Goal: Communication & Community: Answer question/provide support

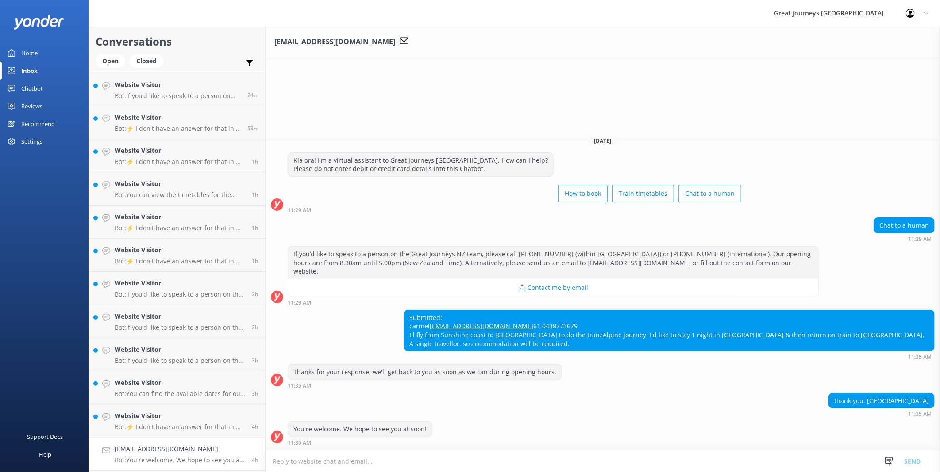
click at [355, 456] on textarea at bounding box center [602, 462] width 674 height 22
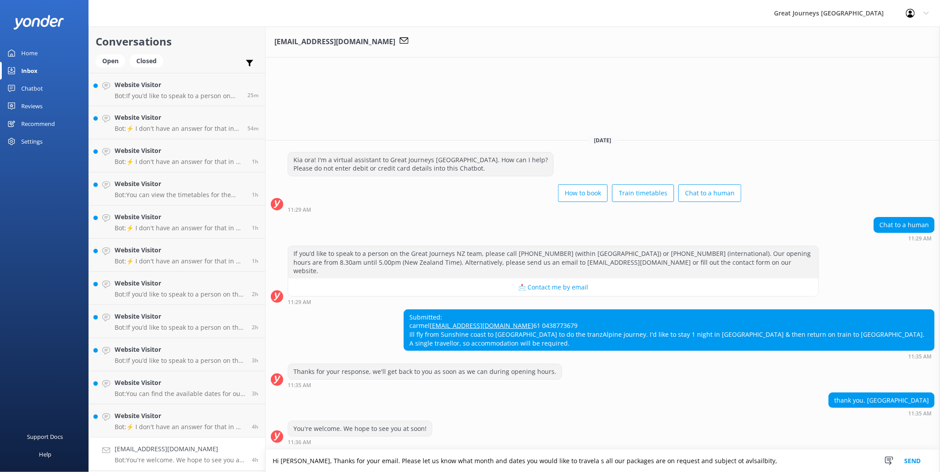
click at [708, 457] on textarea "Hi [PERSON_NAME], Thanks for your email. Please let us know what month and date…" at bounding box center [602, 461] width 674 height 22
click at [714, 461] on textarea "Hi [PERSON_NAME], Thanks for your email. Please let us know what month and date…" at bounding box center [602, 461] width 674 height 22
drag, startPoint x: 714, startPoint y: 461, endPoint x: 554, endPoint y: 456, distance: 159.8
drag, startPoint x: 563, startPoint y: 461, endPoint x: 564, endPoint y: 472, distance: 11.1
click at [564, 461] on textarea "Hi [PERSON_NAME], Thanks for your email. Please let us know what month and date…" at bounding box center [602, 461] width 674 height 22
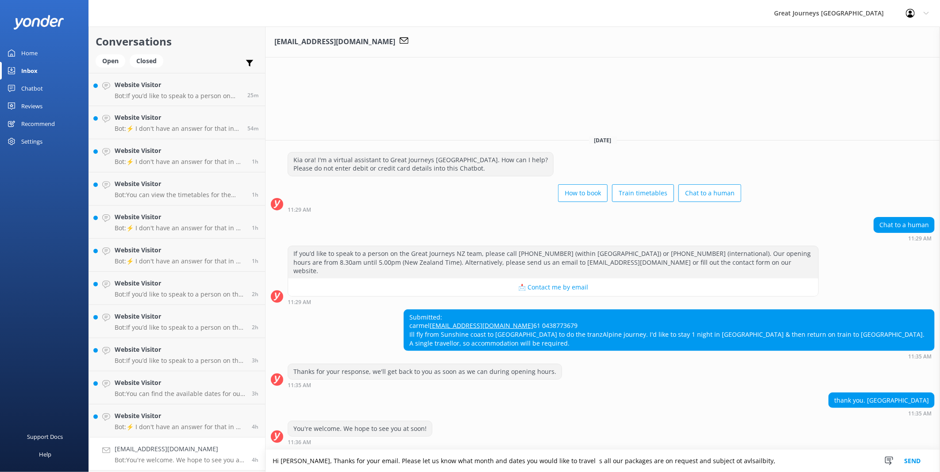
drag, startPoint x: 561, startPoint y: 462, endPoint x: 565, endPoint y: 470, distance: 9.3
click at [565, 469] on textarea "Hi [PERSON_NAME], Thanks for your email. Please let us know what month and date…" at bounding box center [602, 461] width 674 height 22
drag, startPoint x: 741, startPoint y: 463, endPoint x: 706, endPoint y: 463, distance: 34.5
click at [706, 463] on textarea "Hi [PERSON_NAME], Thanks for your email. Please let us know what month and date…" at bounding box center [602, 461] width 674 height 22
drag, startPoint x: 713, startPoint y: 459, endPoint x: 707, endPoint y: 461, distance: 6.6
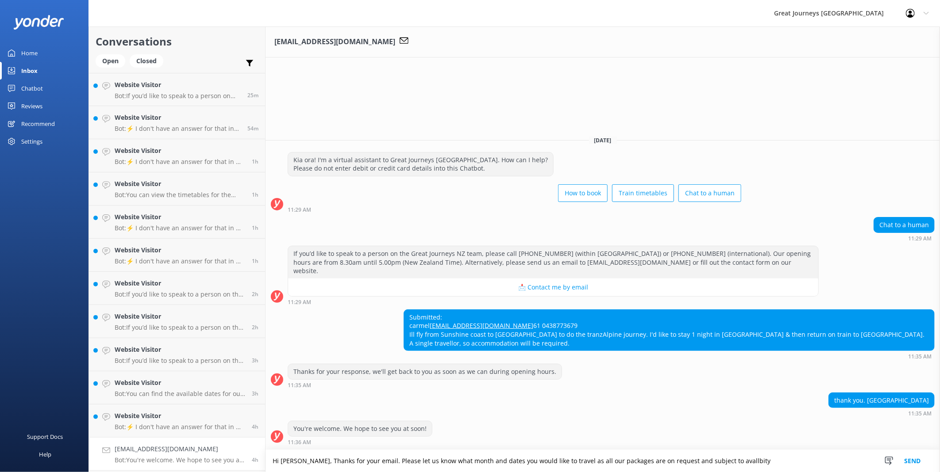
click at [707, 461] on textarea "Hi [PERSON_NAME], Thanks for your email. Please let us know what month and date…" at bounding box center [602, 461] width 674 height 22
drag, startPoint x: 707, startPoint y: 461, endPoint x: 755, endPoint y: 462, distance: 48.7
click at [755, 462] on textarea "Hi [PERSON_NAME], Thanks for your email. Please let us know what month and date…" at bounding box center [602, 461] width 674 height 22
drag, startPoint x: 727, startPoint y: 461, endPoint x: 717, endPoint y: 461, distance: 9.7
click at [717, 461] on textarea "Hi [PERSON_NAME], Thanks for your email. Please let us know what month and date…" at bounding box center [602, 461] width 674 height 22
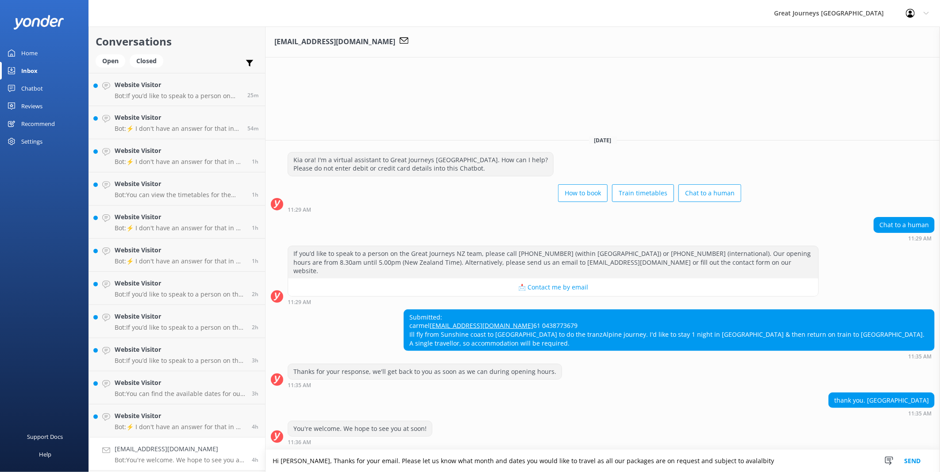
drag, startPoint x: 741, startPoint y: 461, endPoint x: 718, endPoint y: 461, distance: 22.6
click at [718, 461] on textarea "Hi [PERSON_NAME], Thanks for your email. Please let us know what month and date…" at bounding box center [602, 461] width 674 height 22
drag, startPoint x: 718, startPoint y: 461, endPoint x: 688, endPoint y: 452, distance: 32.1
click at [655, 466] on textarea "Hi [PERSON_NAME], Thanks for your email. Please let us know what month and date…" at bounding box center [602, 461] width 674 height 22
drag, startPoint x: 719, startPoint y: 461, endPoint x: 691, endPoint y: 457, distance: 27.8
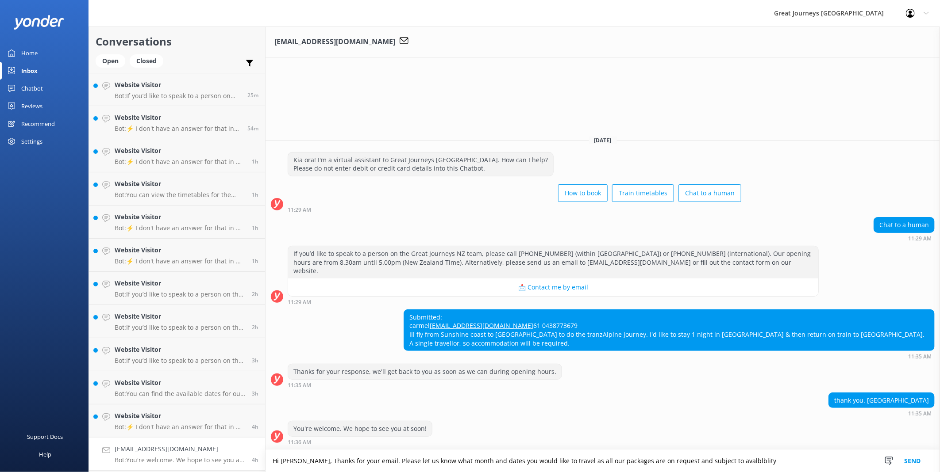
click at [691, 457] on textarea "Hi [PERSON_NAME], Thanks for your email. Please let us know what month and date…" at bounding box center [602, 461] width 674 height 22
drag, startPoint x: 740, startPoint y: 457, endPoint x: 717, endPoint y: 459, distance: 23.1
click at [717, 459] on textarea "Hi [PERSON_NAME], Thanks for your email. Please let us know what month and date…" at bounding box center [602, 461] width 674 height 22
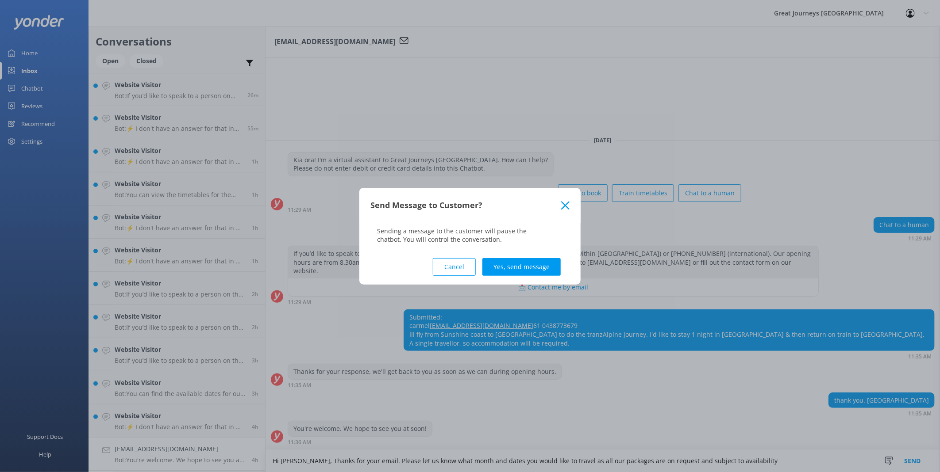
click at [441, 270] on button "Cancel" at bounding box center [454, 267] width 43 height 18
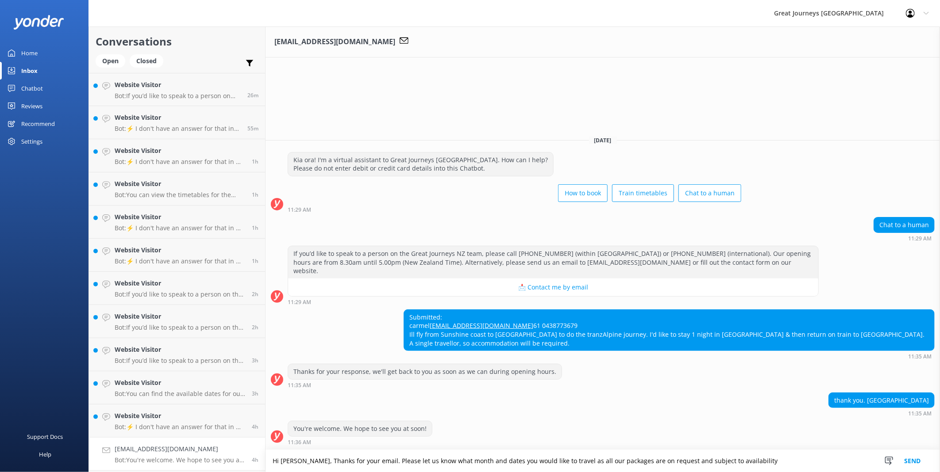
click at [760, 453] on textarea "Hi [PERSON_NAME], Thanks for your email. Please let us know what month and date…" at bounding box center [602, 461] width 674 height 22
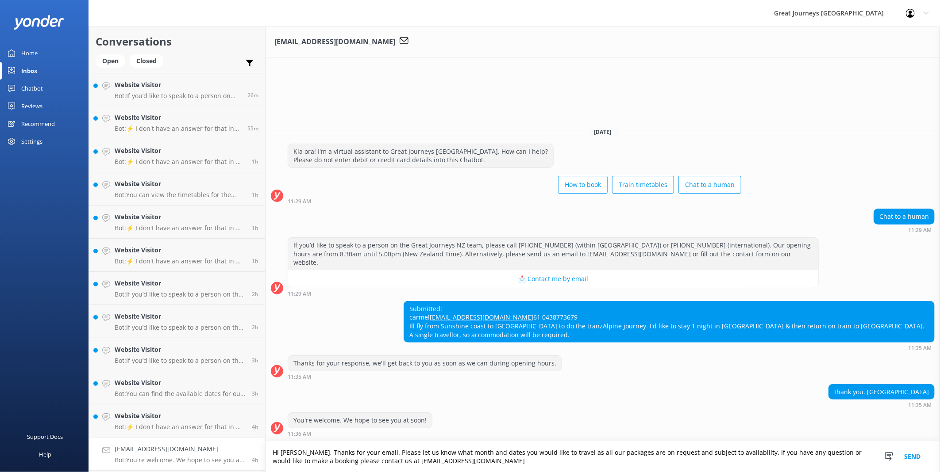
click at [489, 461] on textarea "Hi [PERSON_NAME], Thanks for your email. Please let us know what month and date…" at bounding box center [602, 457] width 674 height 31
paste textarea "Overnight Escape to the [GEOGRAPHIC_DATA] from [GEOGRAPHIC_DATA] to [GEOGRAPHIC…"
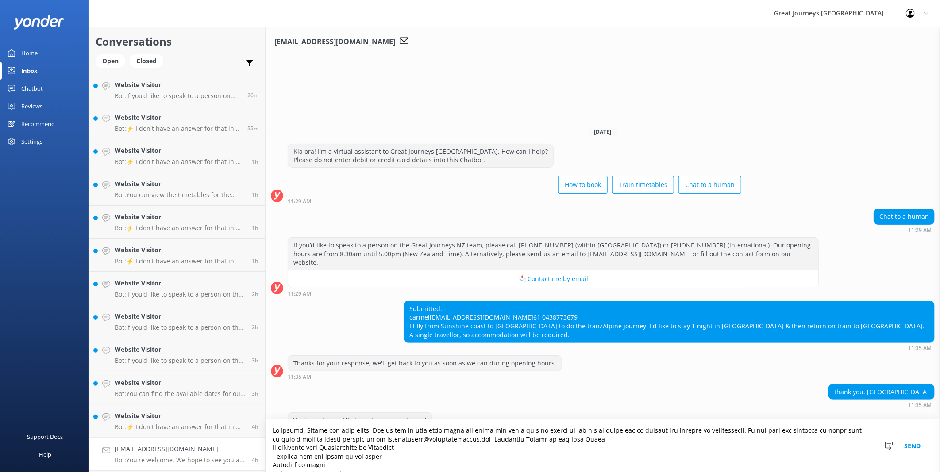
scroll to position [153, 0]
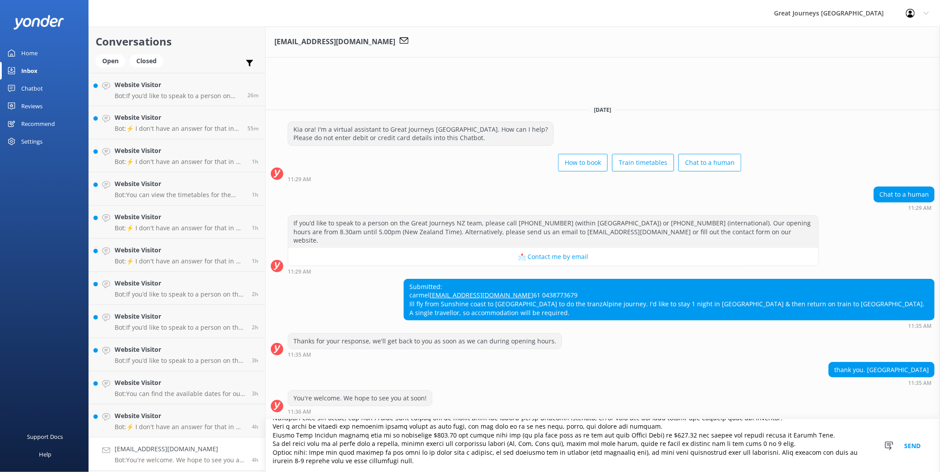
drag, startPoint x: 456, startPoint y: 461, endPoint x: 264, endPoint y: 443, distance: 193.3
click at [264, 443] on div "Conversations Open Closed Important Assigned to me Unassigned Website Visitor B…" at bounding box center [513, 250] width 851 height 446
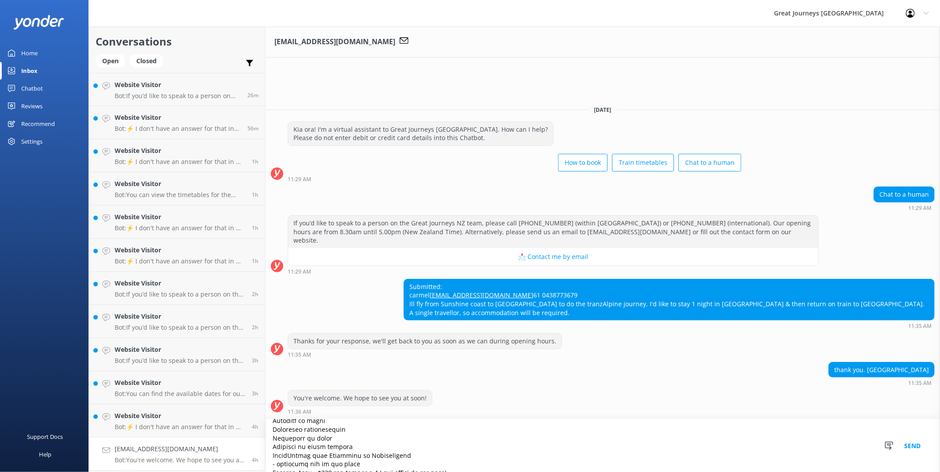
scroll to position [93, 0]
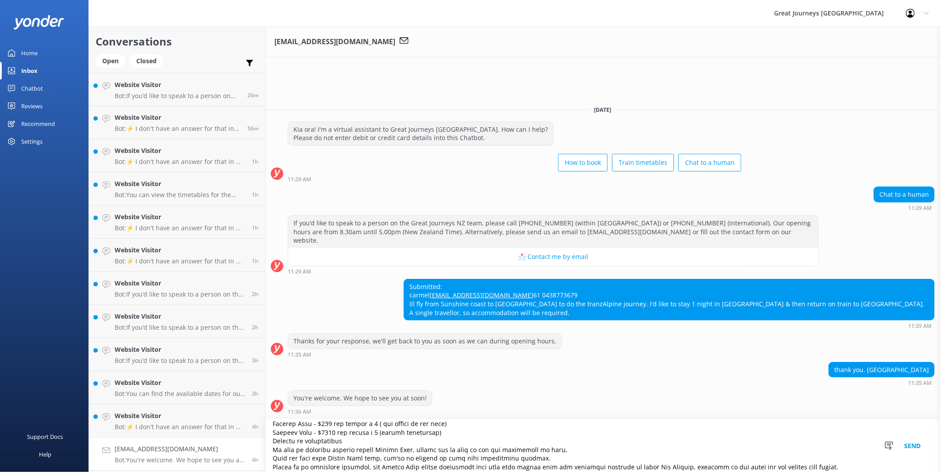
click at [360, 441] on textarea at bounding box center [602, 446] width 674 height 53
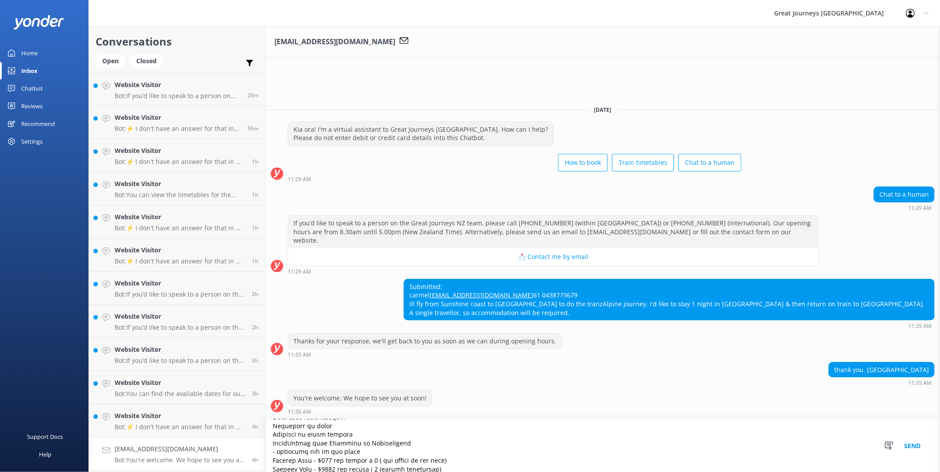
scroll to position [67, 0]
drag, startPoint x: 458, startPoint y: 423, endPoint x: 264, endPoint y: 449, distance: 196.5
click at [264, 449] on div "Conversations Open Closed Important Assigned to me Unassigned Website Visitor B…" at bounding box center [513, 250] width 851 height 446
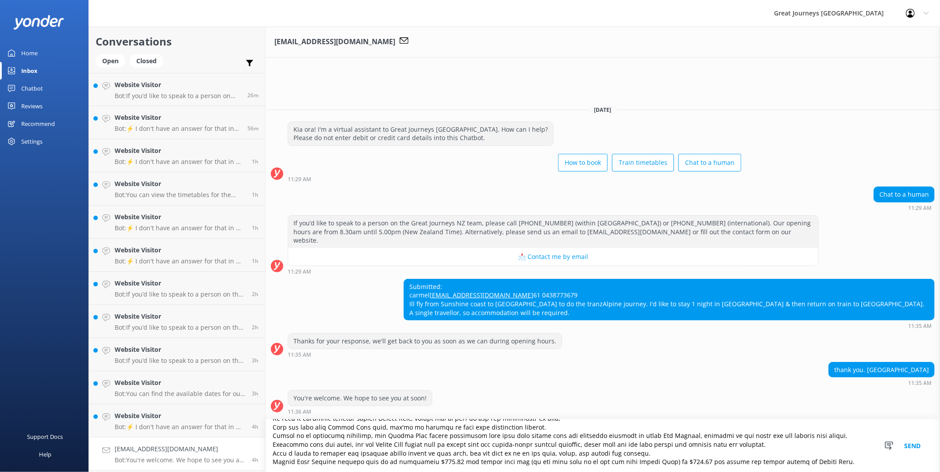
scroll to position [85, 0]
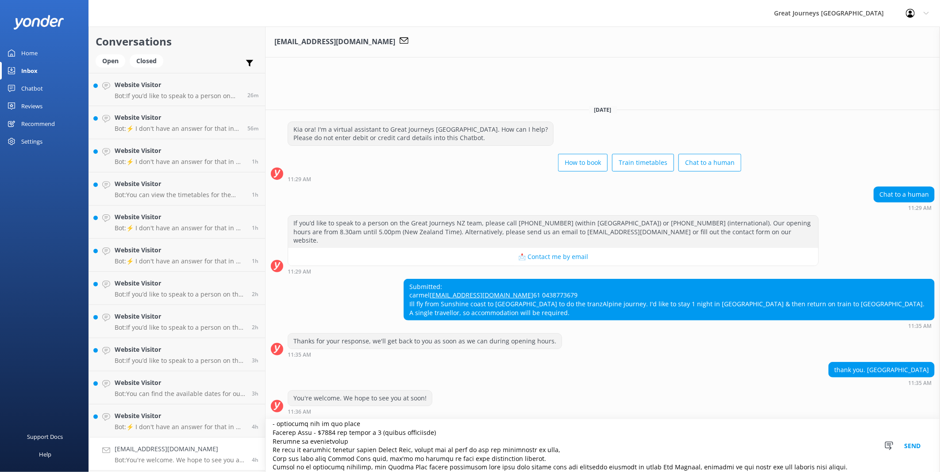
click at [439, 434] on textarea at bounding box center [602, 446] width 674 height 53
click at [390, 447] on textarea at bounding box center [602, 446] width 674 height 53
click at [343, 440] on textarea at bounding box center [602, 446] width 674 height 53
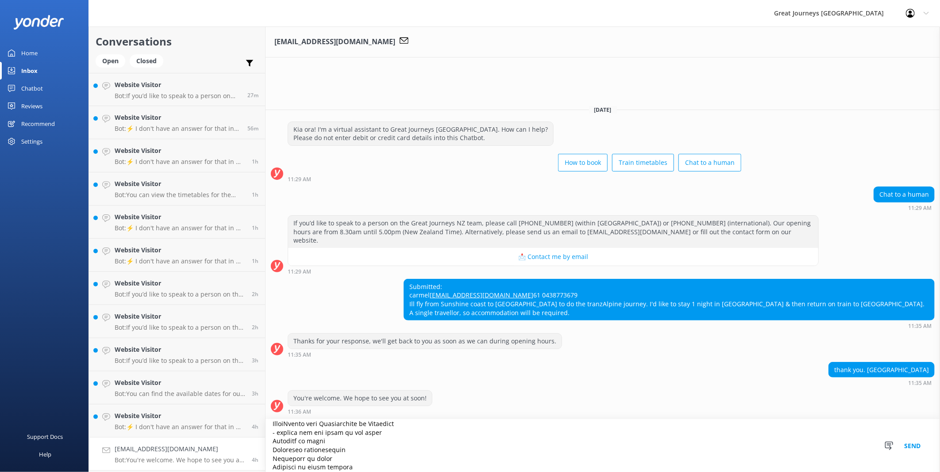
scroll to position [0, 0]
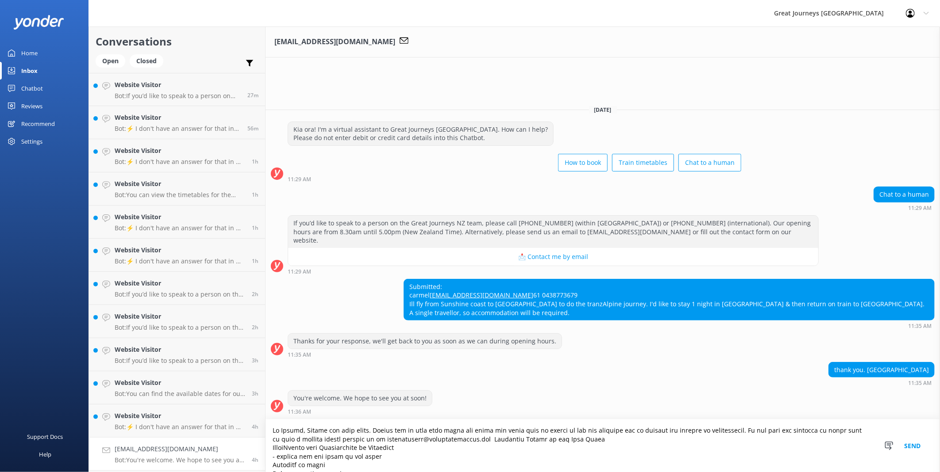
click at [486, 438] on textarea at bounding box center [602, 446] width 674 height 53
click at [484, 440] on textarea at bounding box center [602, 446] width 674 height 53
click at [273, 448] on textarea at bounding box center [602, 446] width 674 height 53
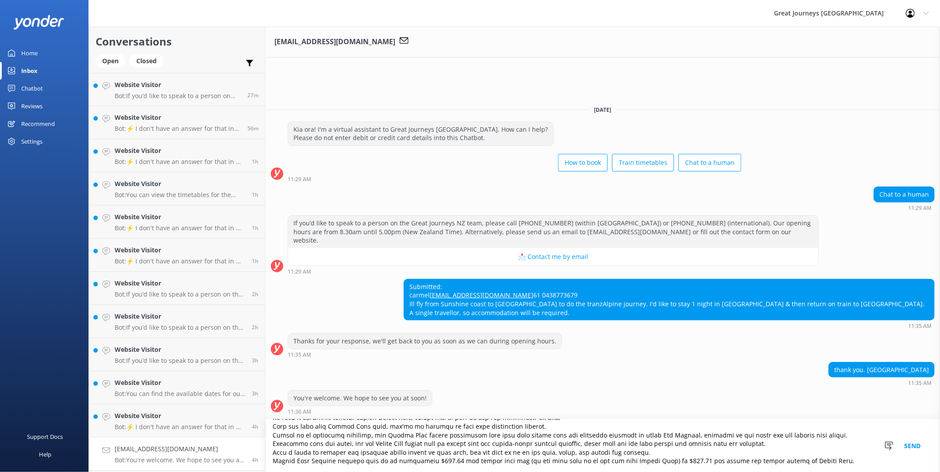
scroll to position [151, 0]
type textarea "Hi [PERSON_NAME], Thanks for your email. Please let us know what month and date…"
click at [926, 449] on button "Send" at bounding box center [911, 446] width 33 height 53
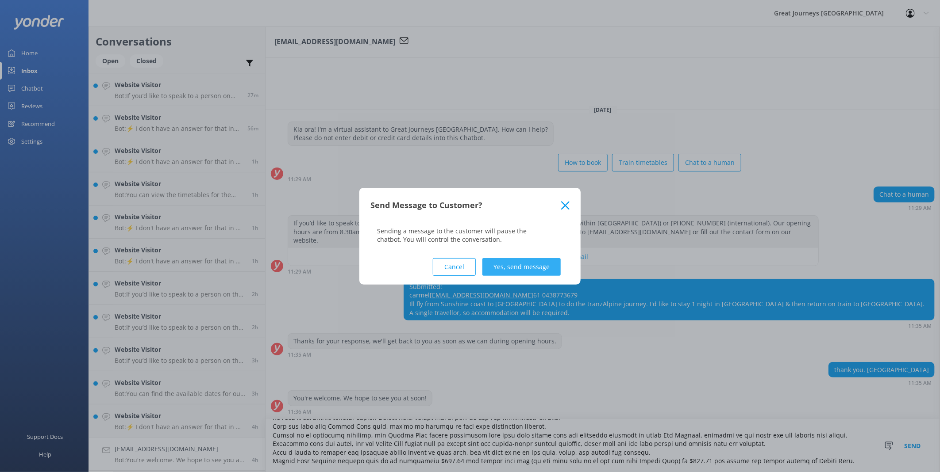
click at [528, 264] on button "Yes, send message" at bounding box center [521, 267] width 78 height 18
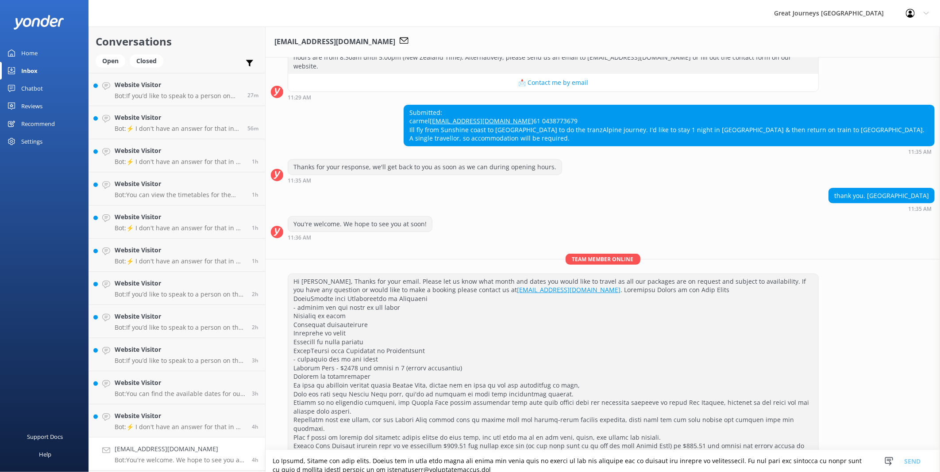
scroll to position [158, 0]
